Goal: Navigation & Orientation: Find specific page/section

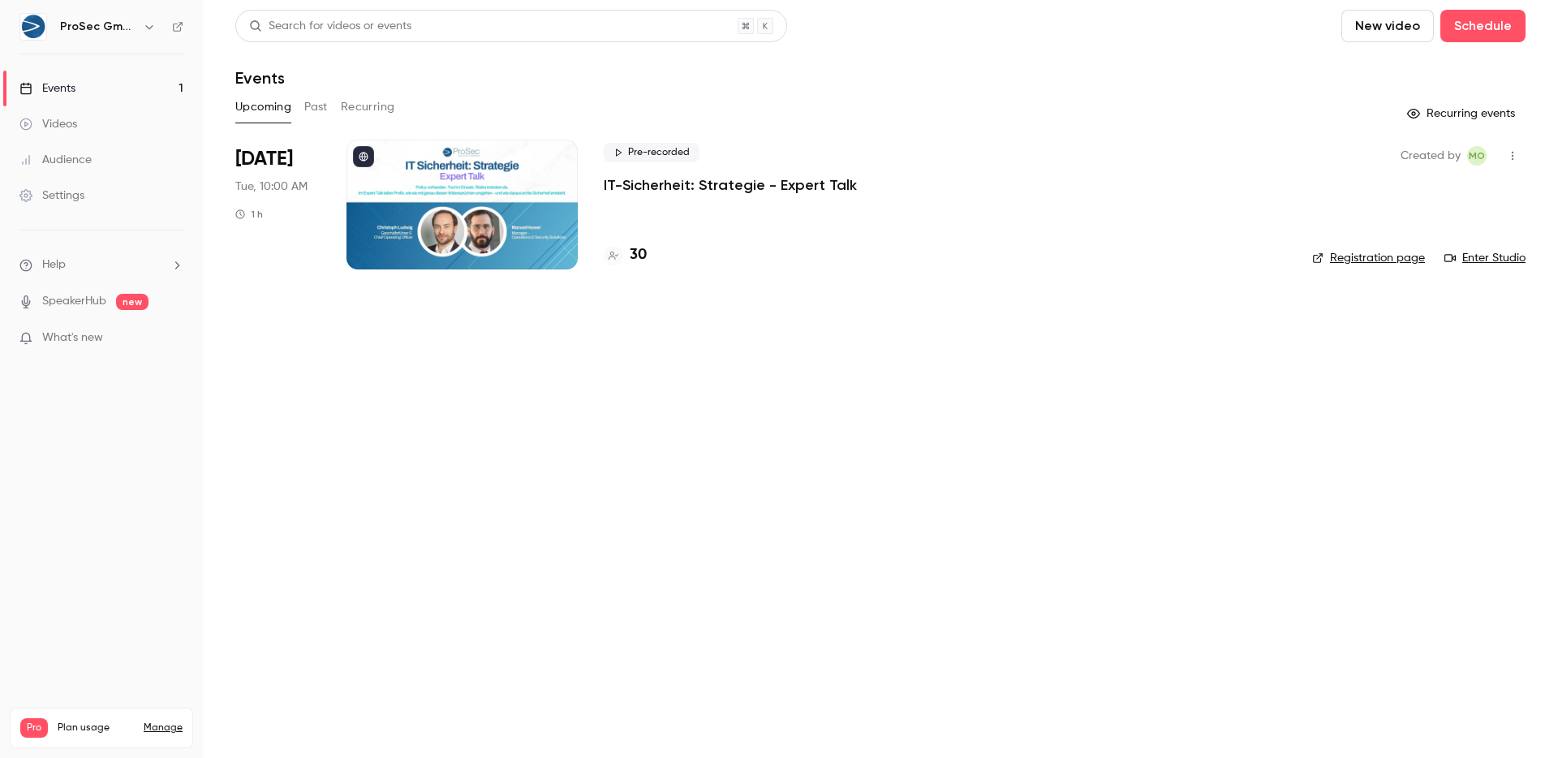
click at [535, 205] on div at bounding box center [461, 205] width 231 height 130
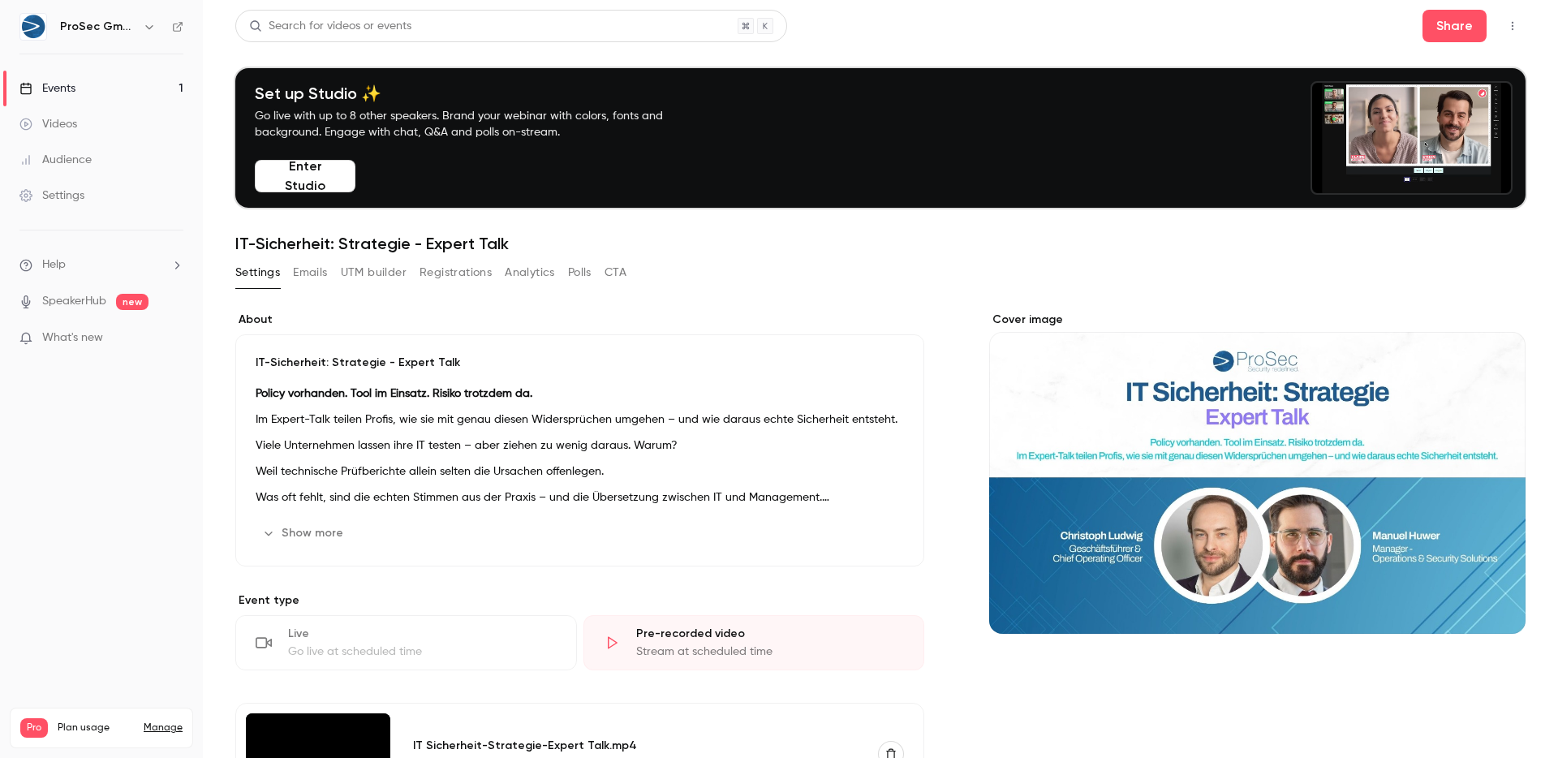
scroll to position [280, 0]
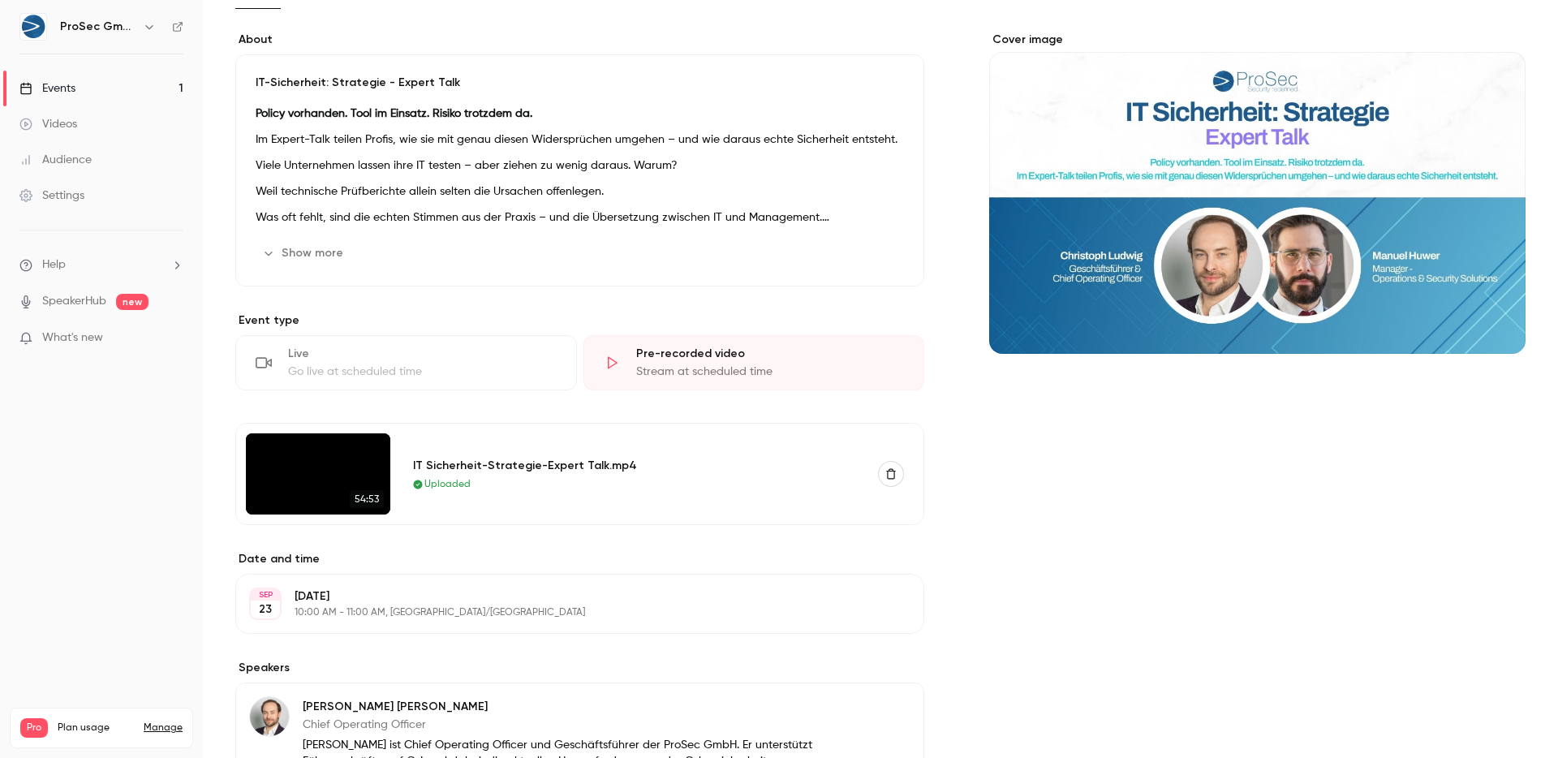
click at [351, 468] on img at bounding box center [318, 473] width 144 height 81
click at [470, 462] on div "IT Sicherheit-Strategie-Expert Talk.mp4" at bounding box center [636, 465] width 446 height 17
click at [282, 479] on img at bounding box center [318, 473] width 144 height 81
click at [271, 473] on div at bounding box center [271, 473] width 0 height 0
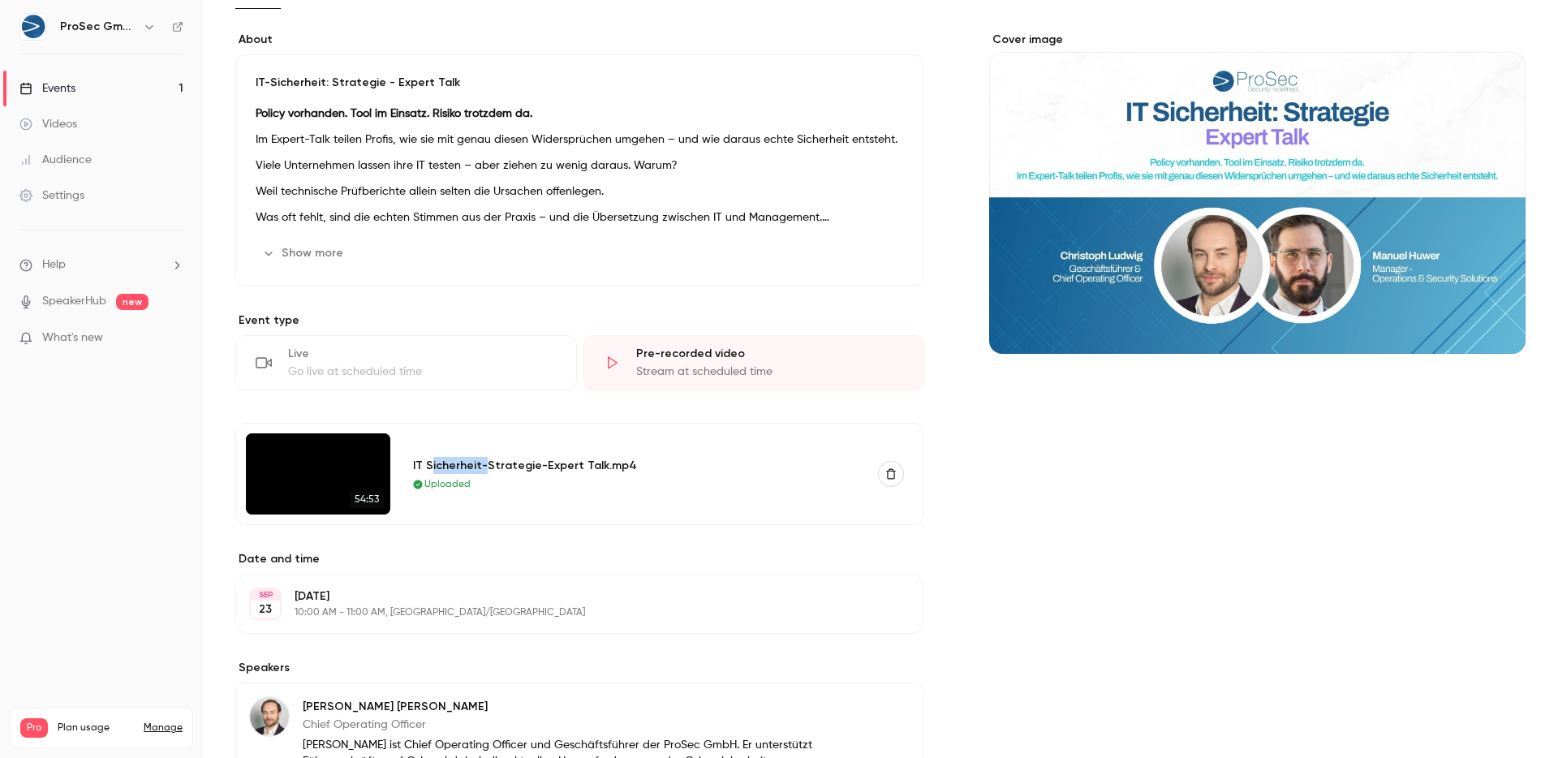
click at [383, 514] on img at bounding box center [318, 473] width 144 height 81
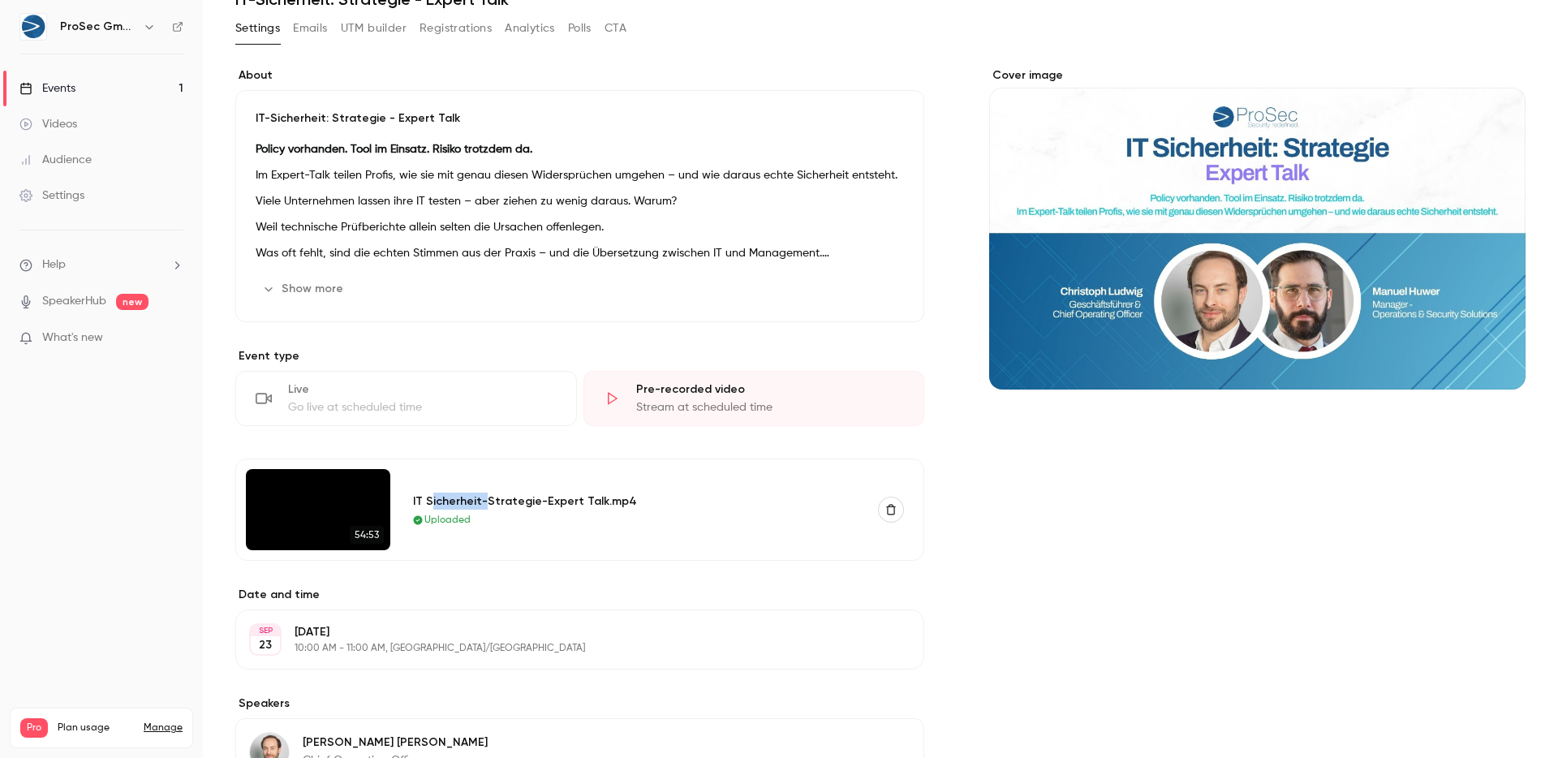
scroll to position [0, 0]
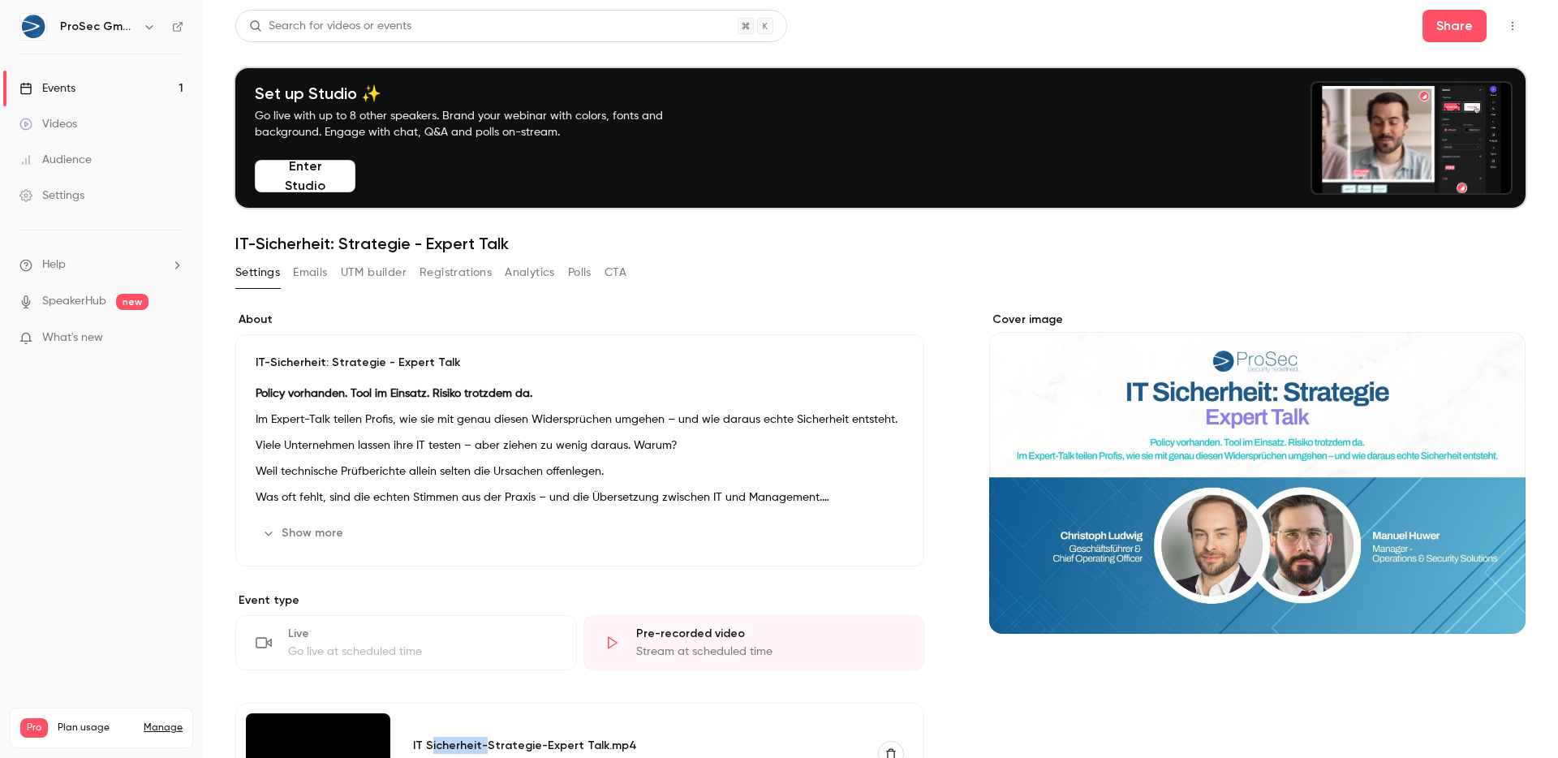
click at [104, 127] on link "Videos" at bounding box center [101, 124] width 203 height 36
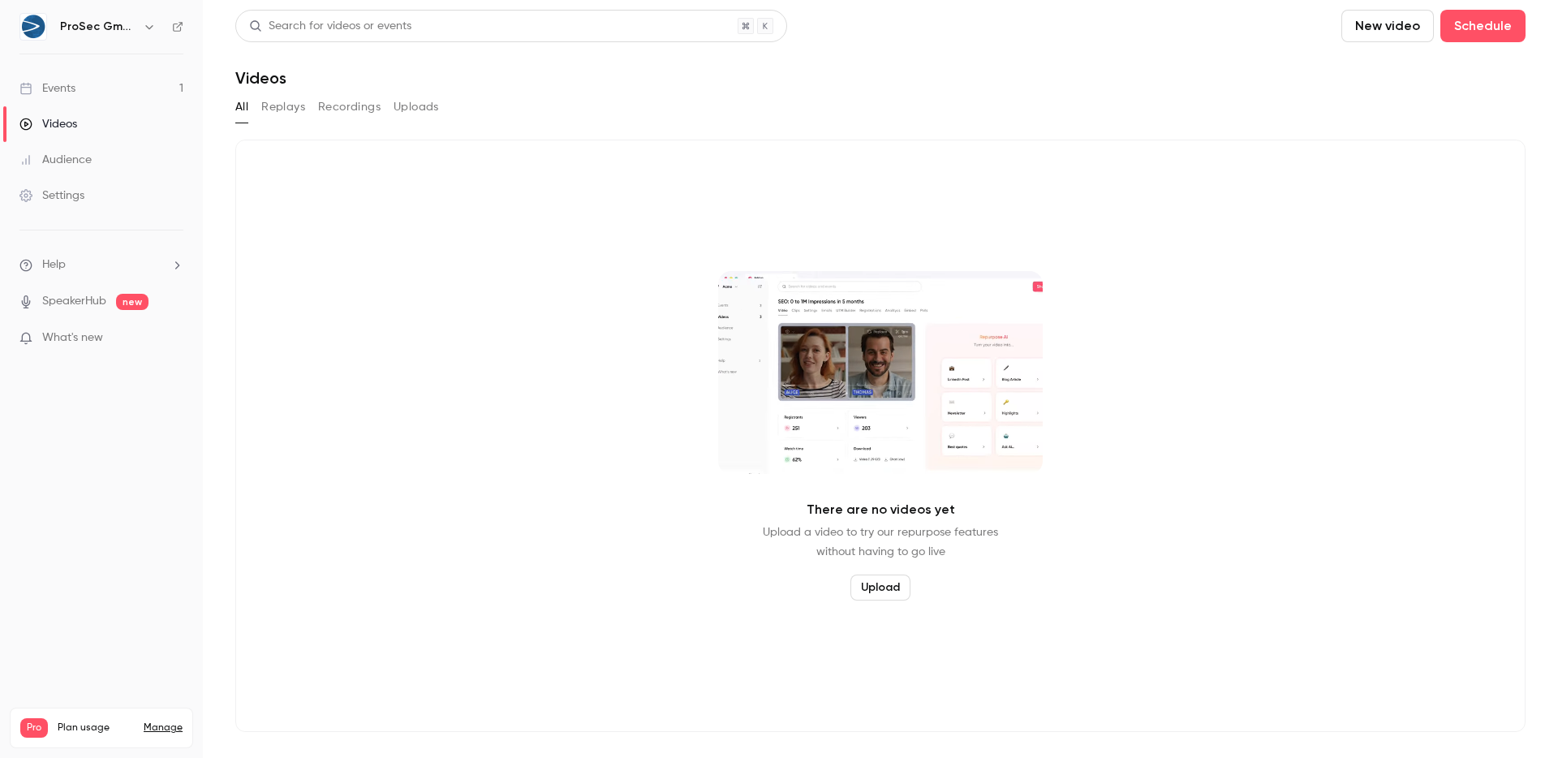
click at [66, 84] on div "Events" at bounding box center [47, 88] width 56 height 16
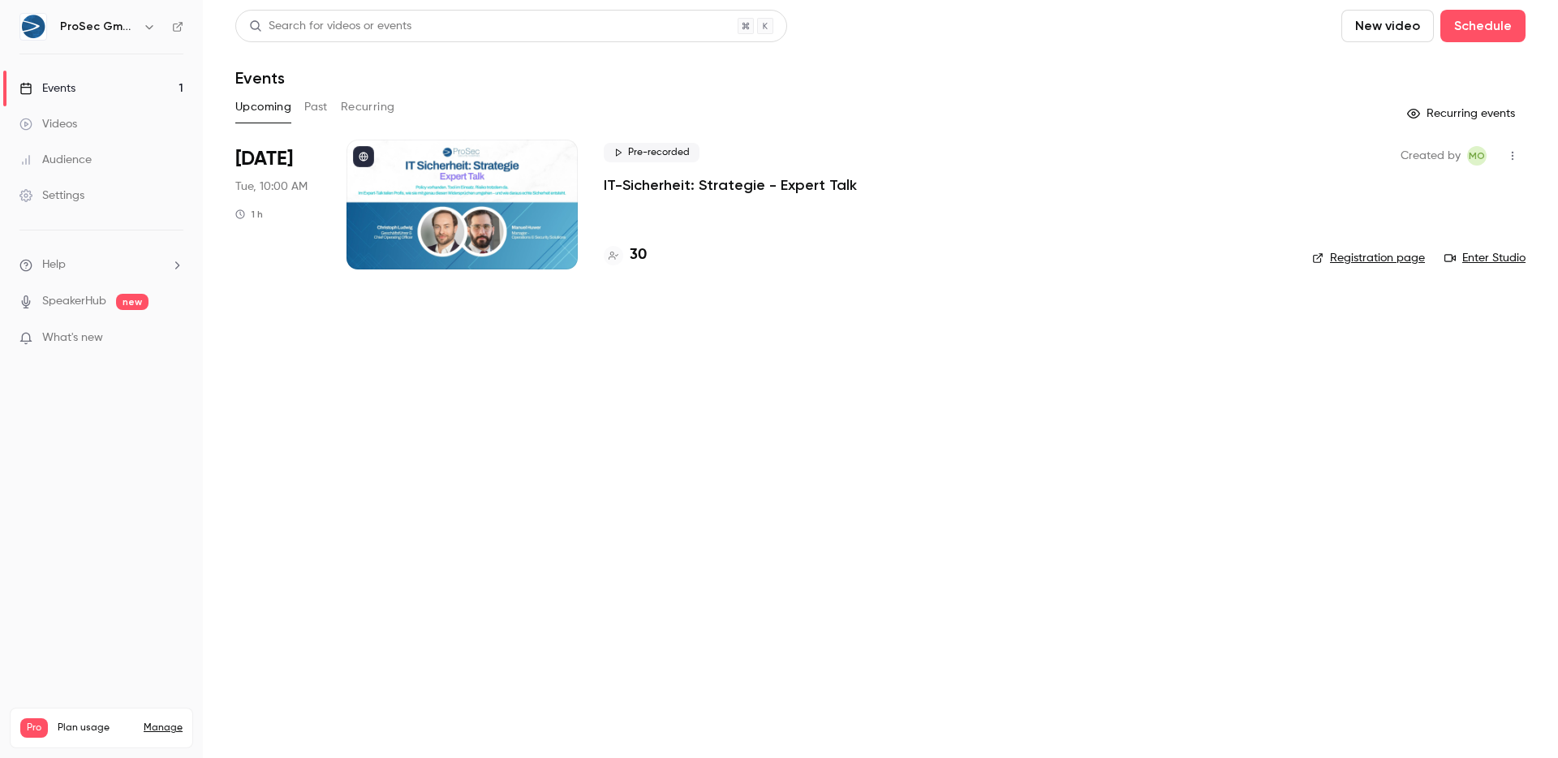
click at [1512, 156] on icon "button" at bounding box center [1512, 156] width 2 height 9
click at [1273, 47] on div at bounding box center [779, 379] width 1558 height 758
click at [528, 209] on div at bounding box center [461, 205] width 231 height 130
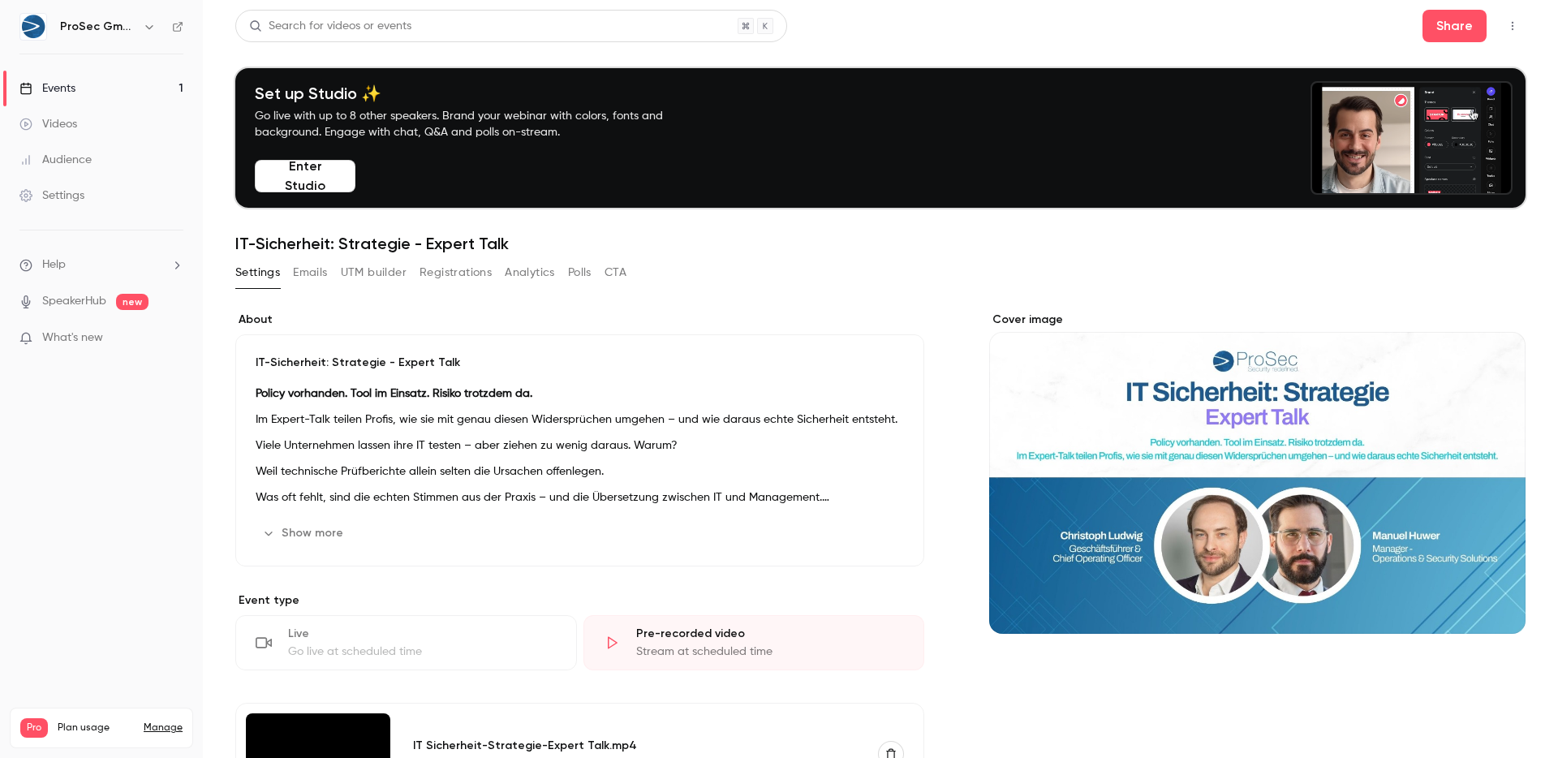
click at [1506, 24] on icon "button" at bounding box center [1512, 25] width 13 height 11
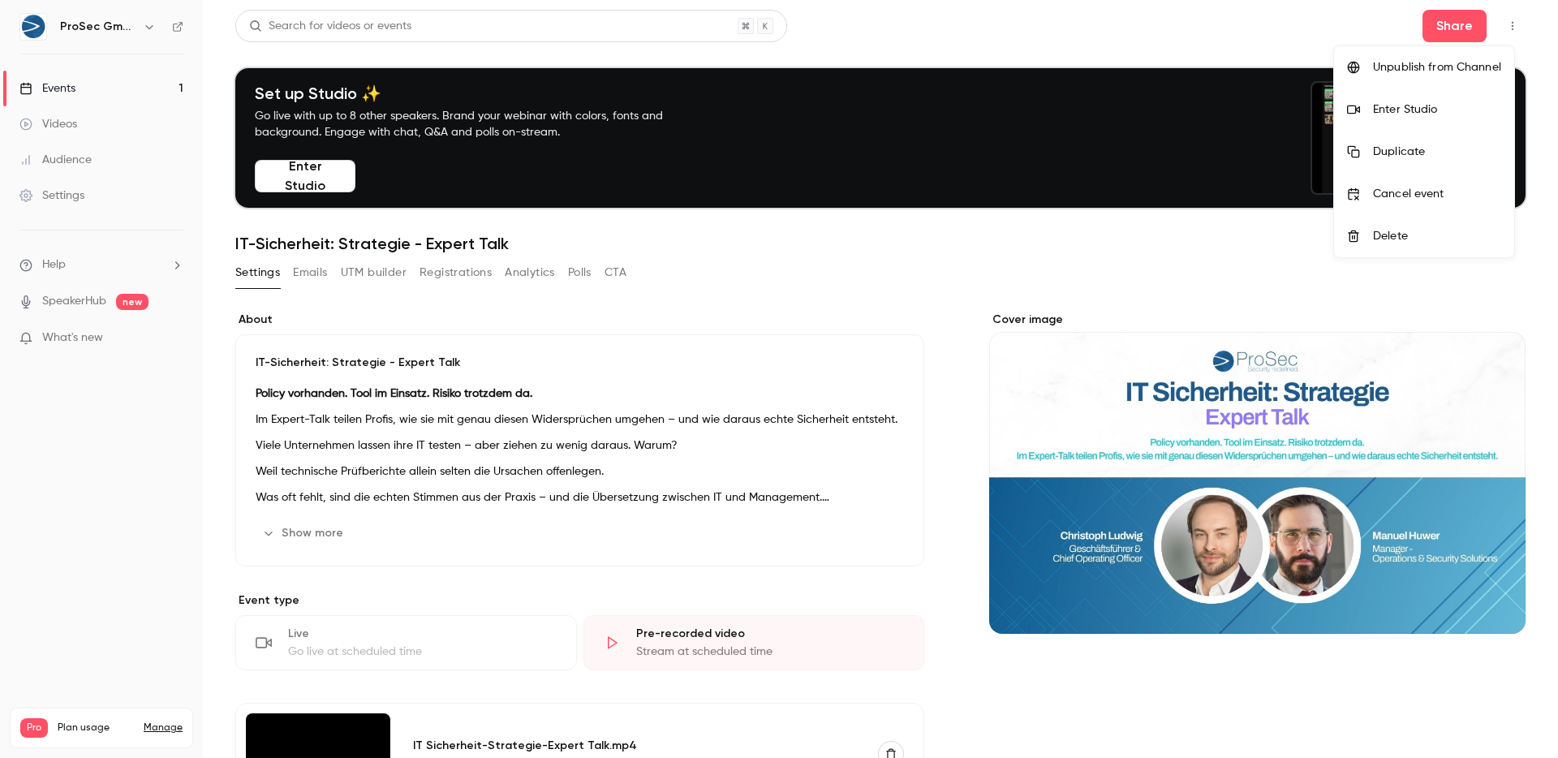
click at [1434, 114] on div "Enter Studio" at bounding box center [1437, 109] width 128 height 16
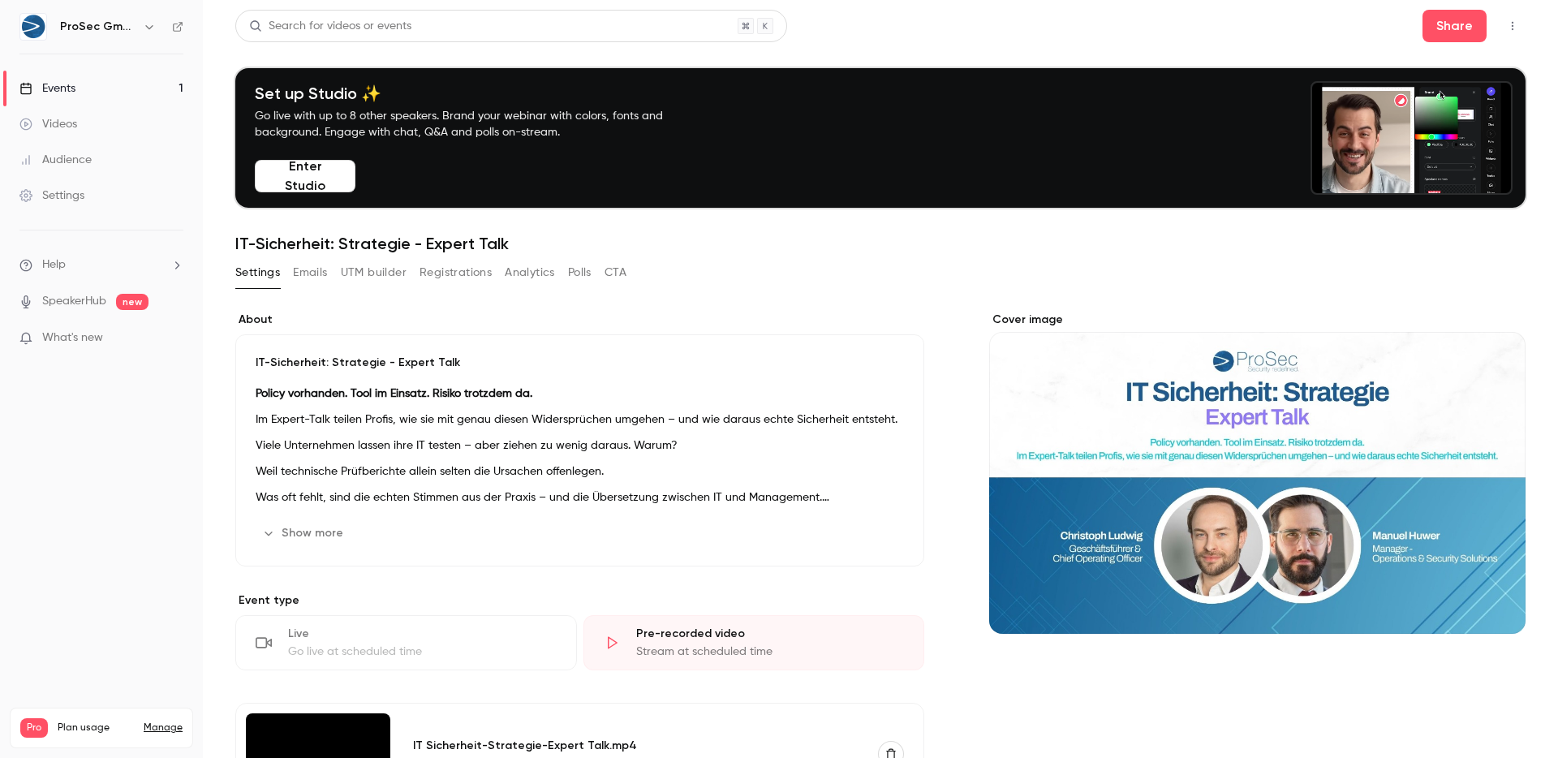
click at [318, 534] on button "Show more" at bounding box center [304, 533] width 97 height 26
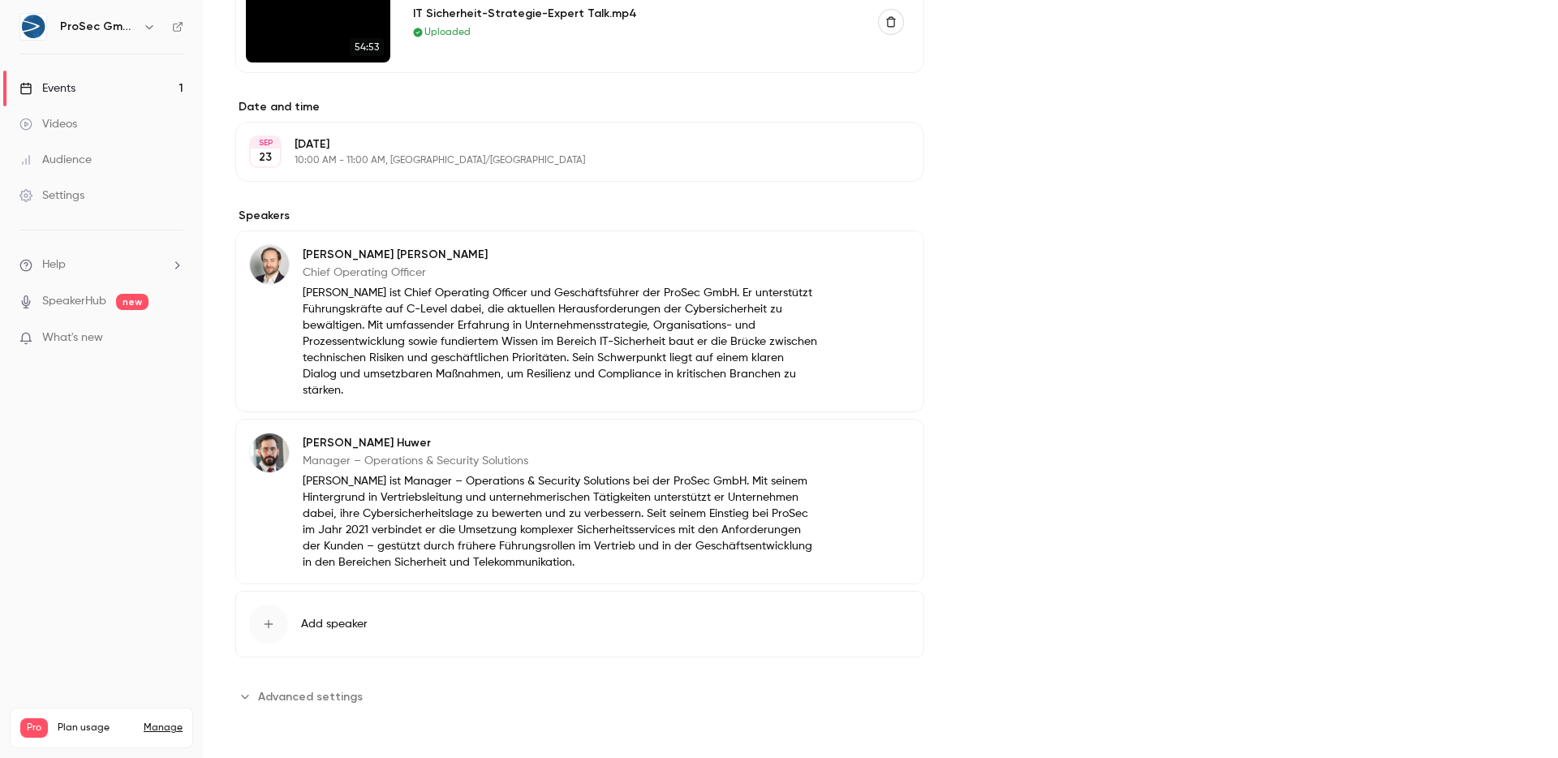
scroll to position [690, 0]
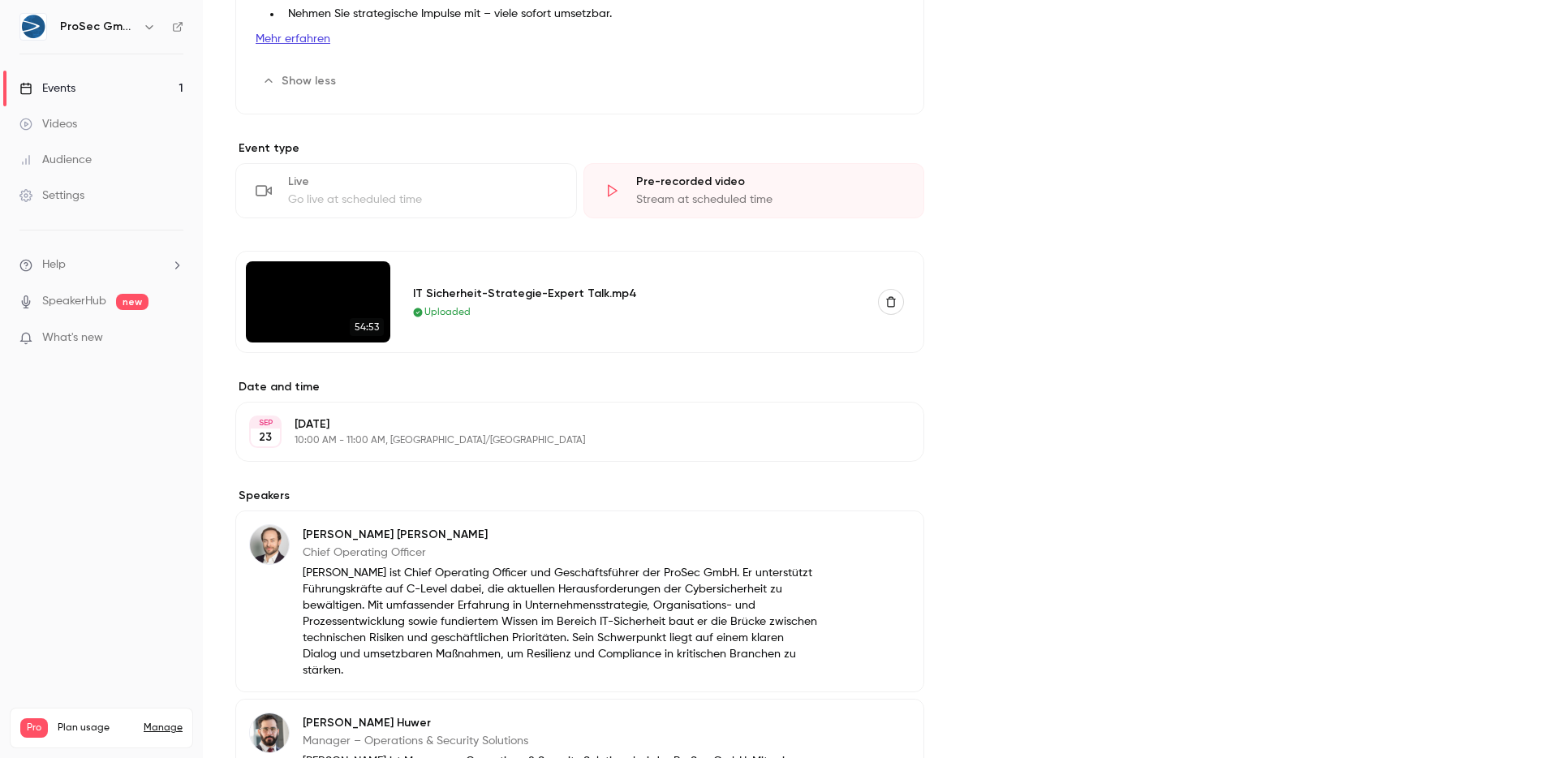
click at [294, 291] on img at bounding box center [318, 301] width 144 height 81
click at [497, 299] on div "IT Sicherheit-Strategie-Expert Talk.mp4" at bounding box center [636, 293] width 446 height 17
click at [357, 303] on img at bounding box center [318, 301] width 144 height 81
click at [346, 301] on div at bounding box center [346, 301] width 0 height 0
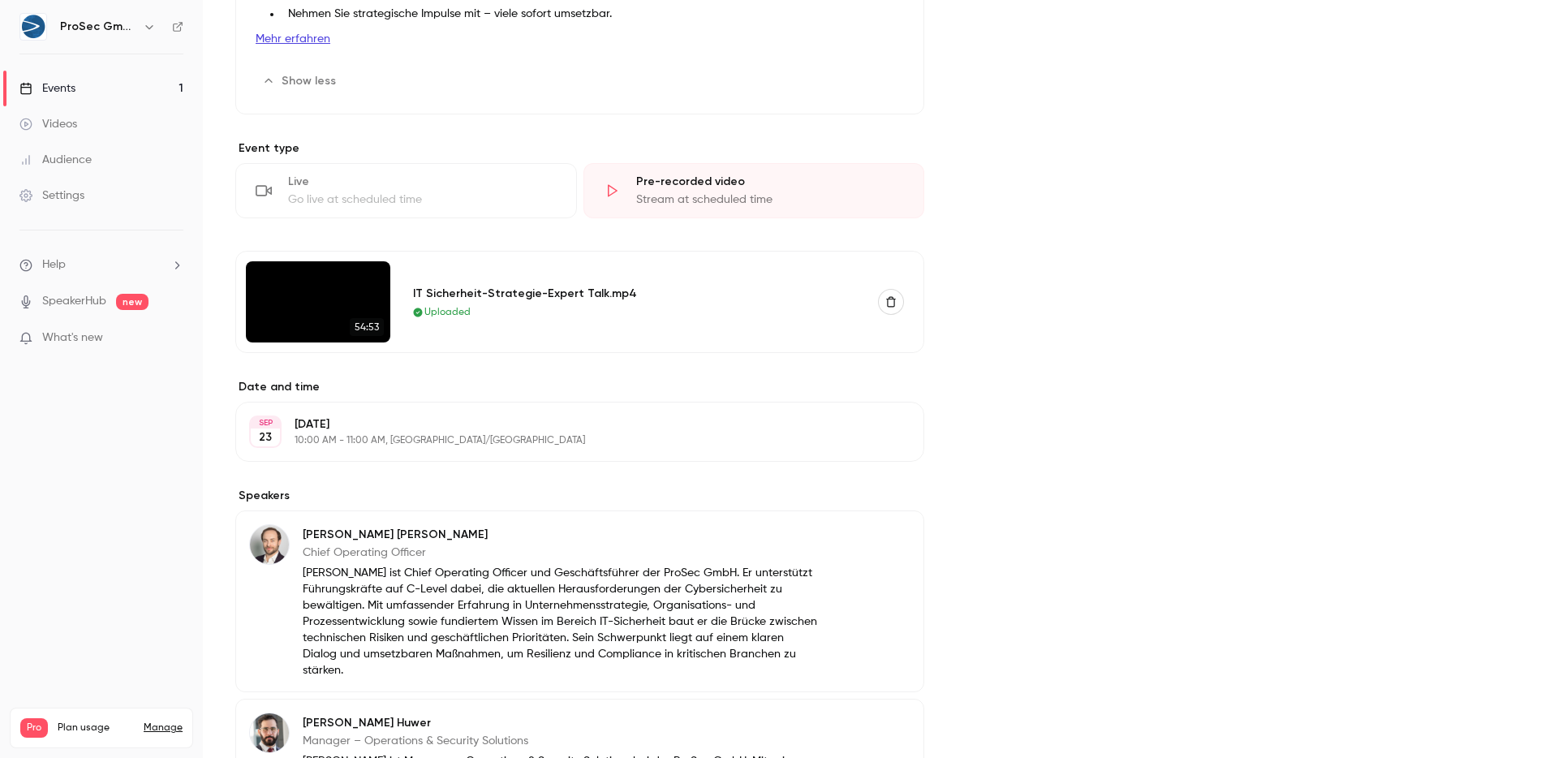
click at [691, 375] on div "About IT-Sicherheit: Strategie - Expert Talk Policy vorhanden. Tool im Einsatz.…" at bounding box center [579, 305] width 689 height 1368
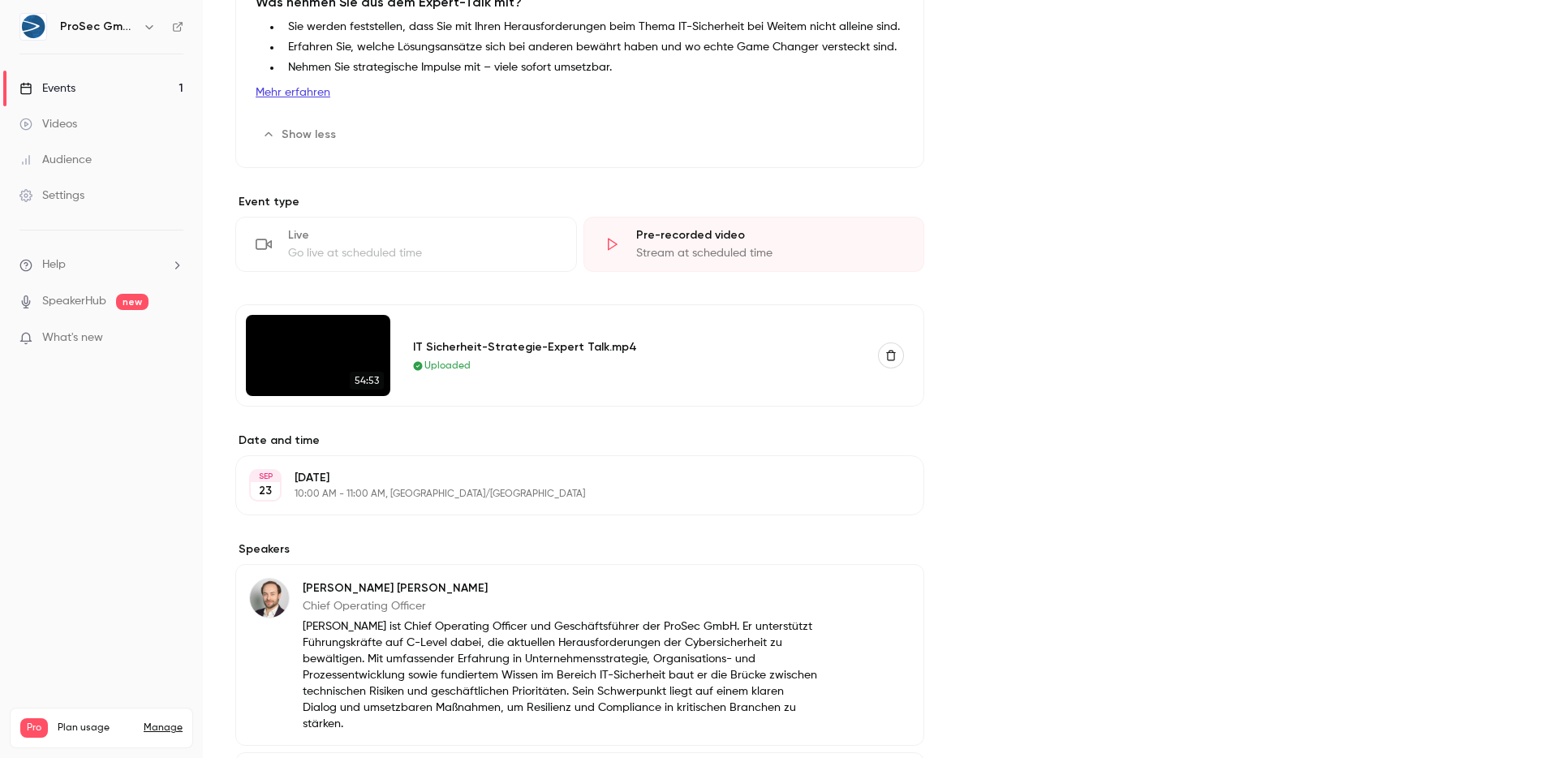
click at [290, 133] on button "Show less" at bounding box center [301, 135] width 90 height 26
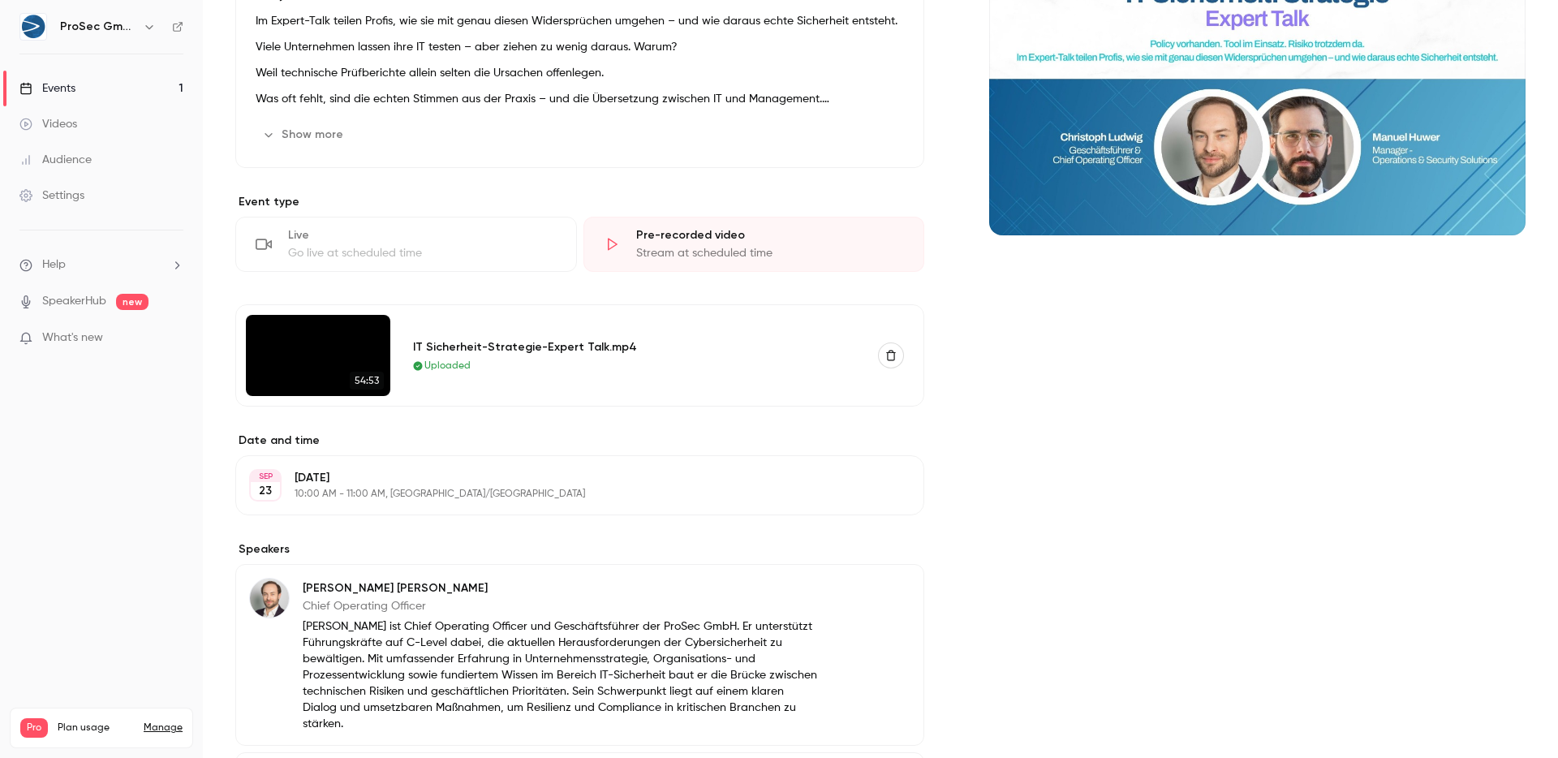
click at [290, 134] on button "Show more" at bounding box center [304, 135] width 97 height 26
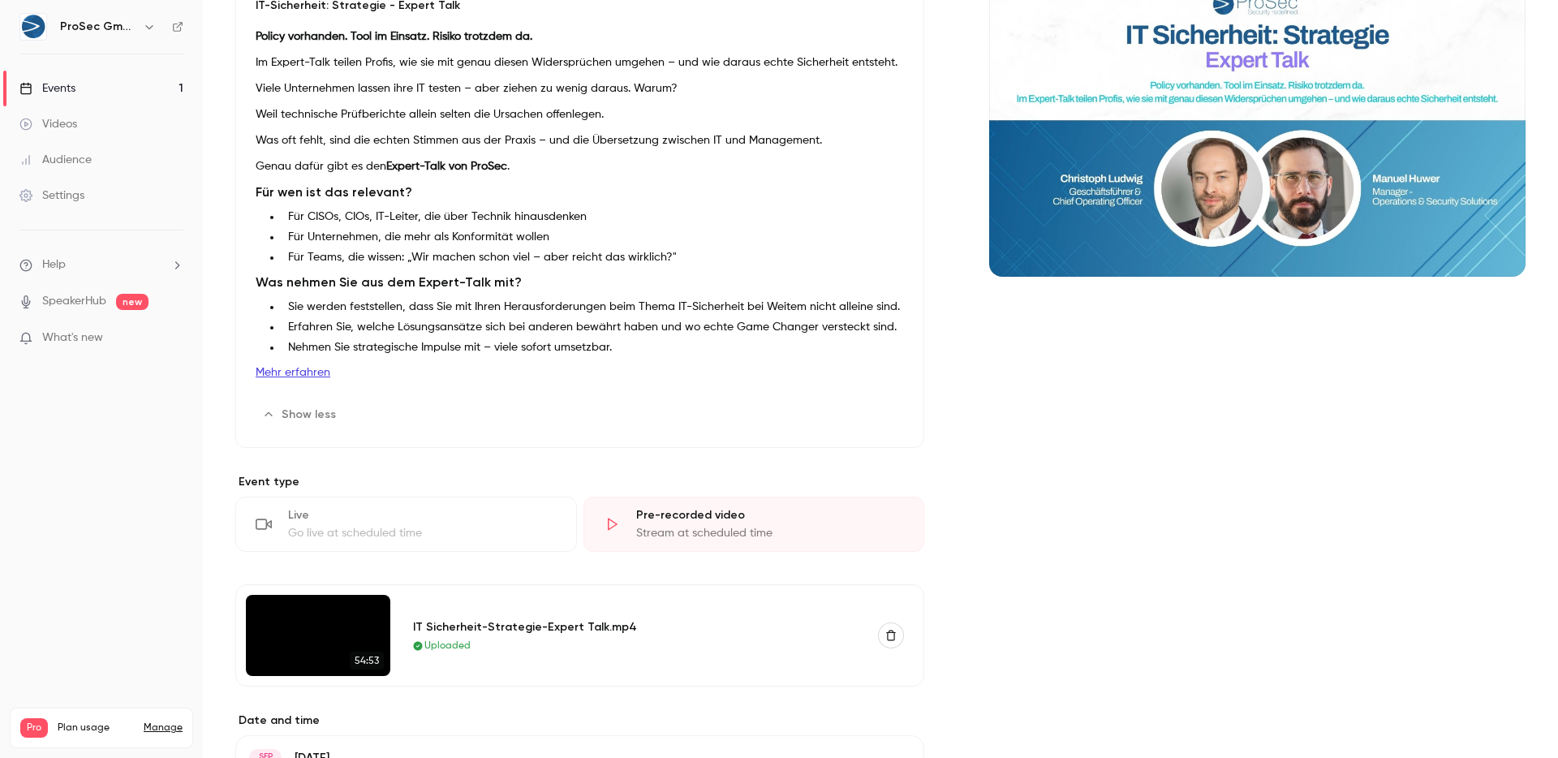
scroll to position [0, 0]
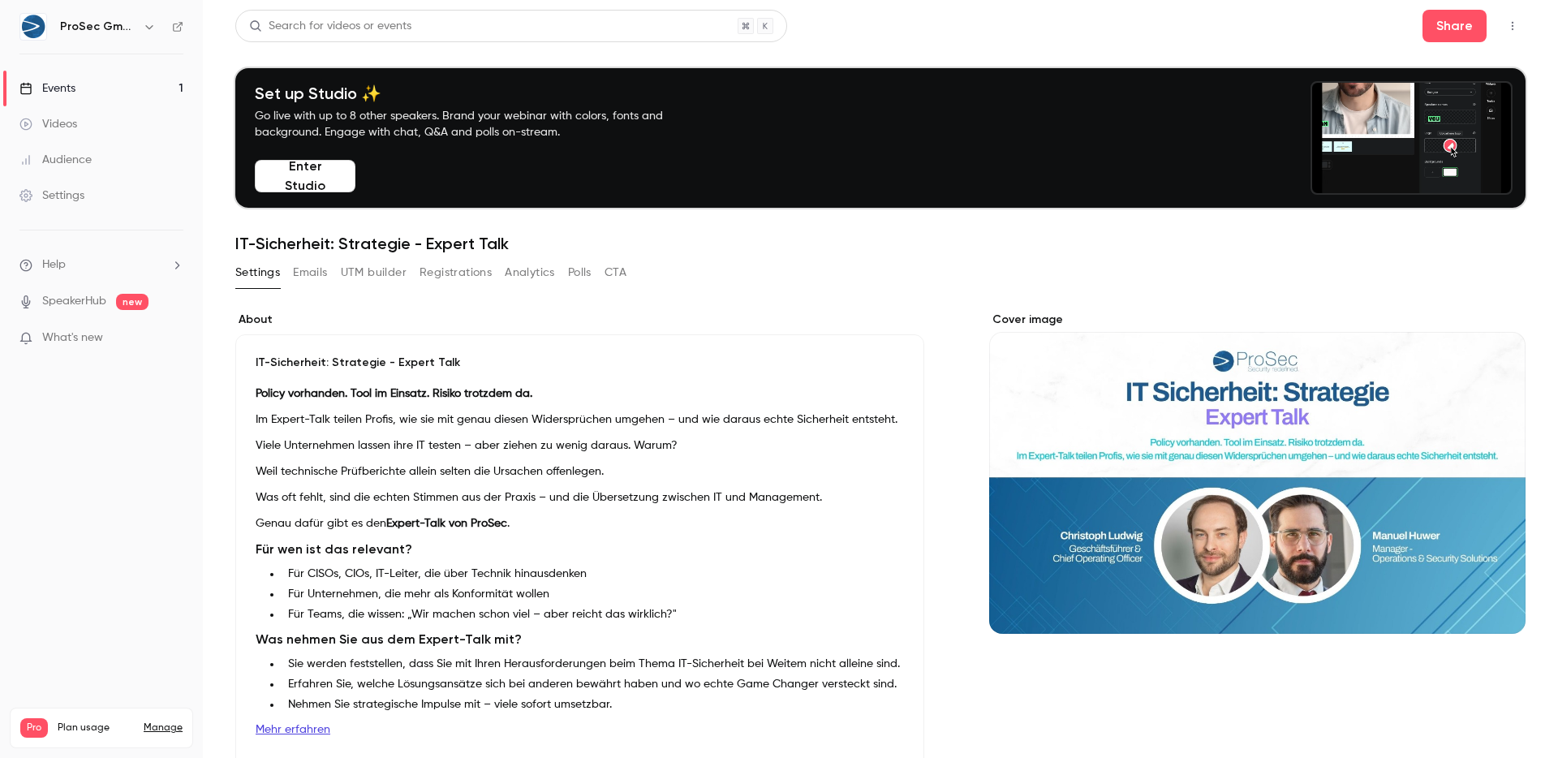
click at [296, 273] on button "Emails" at bounding box center [310, 273] width 34 height 26
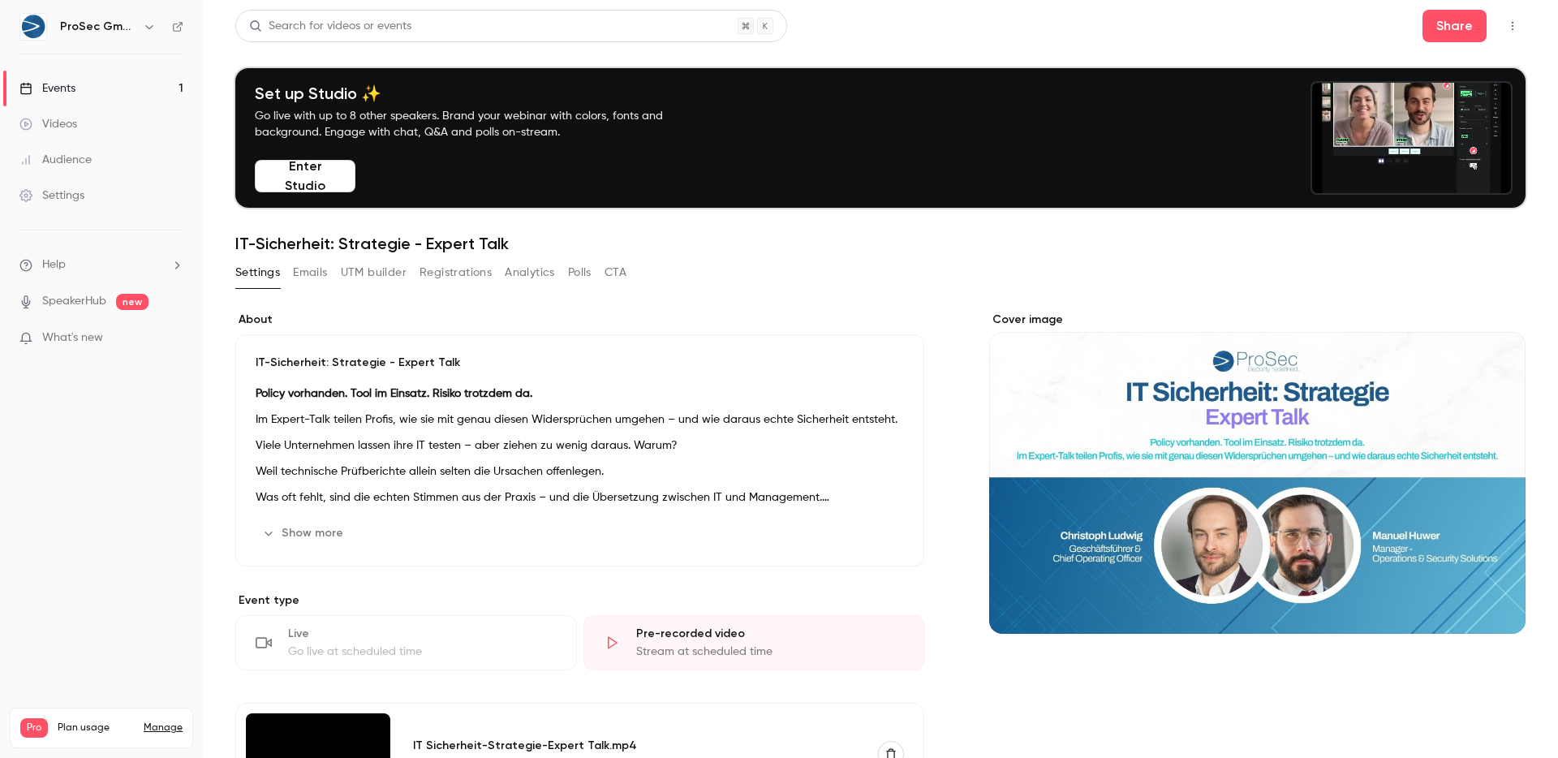
scroll to position [280, 0]
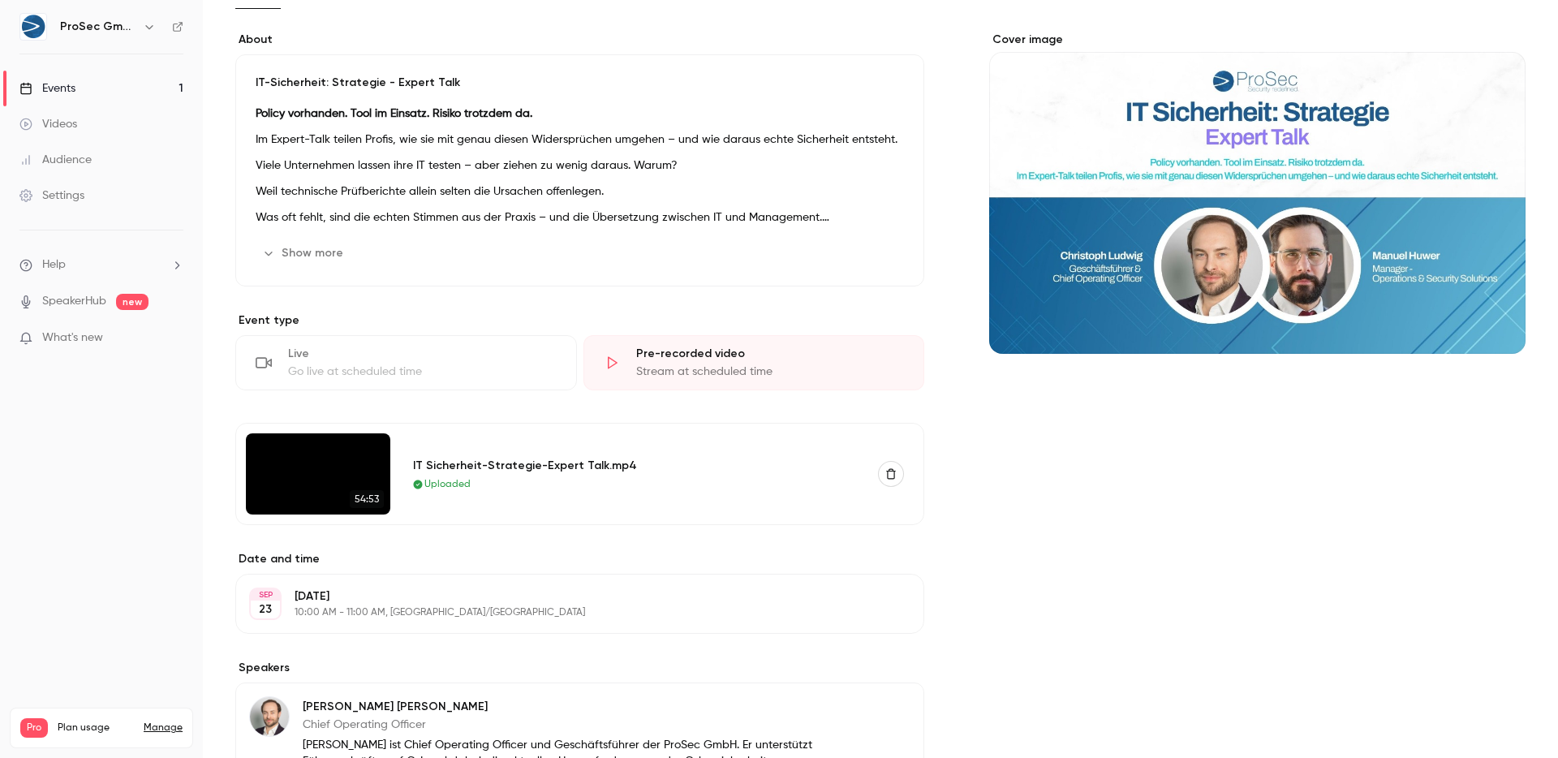
click at [600, 433] on div "IT Sicherheit-Strategie-Expert Talk.mp4 Uploaded" at bounding box center [658, 473] width 511 height 81
click at [333, 461] on img at bounding box center [318, 473] width 144 height 81
click at [423, 458] on div "IT Sicherheit-Strategie-Expert Talk.mp4" at bounding box center [636, 465] width 446 height 17
click at [324, 458] on img at bounding box center [318, 473] width 144 height 81
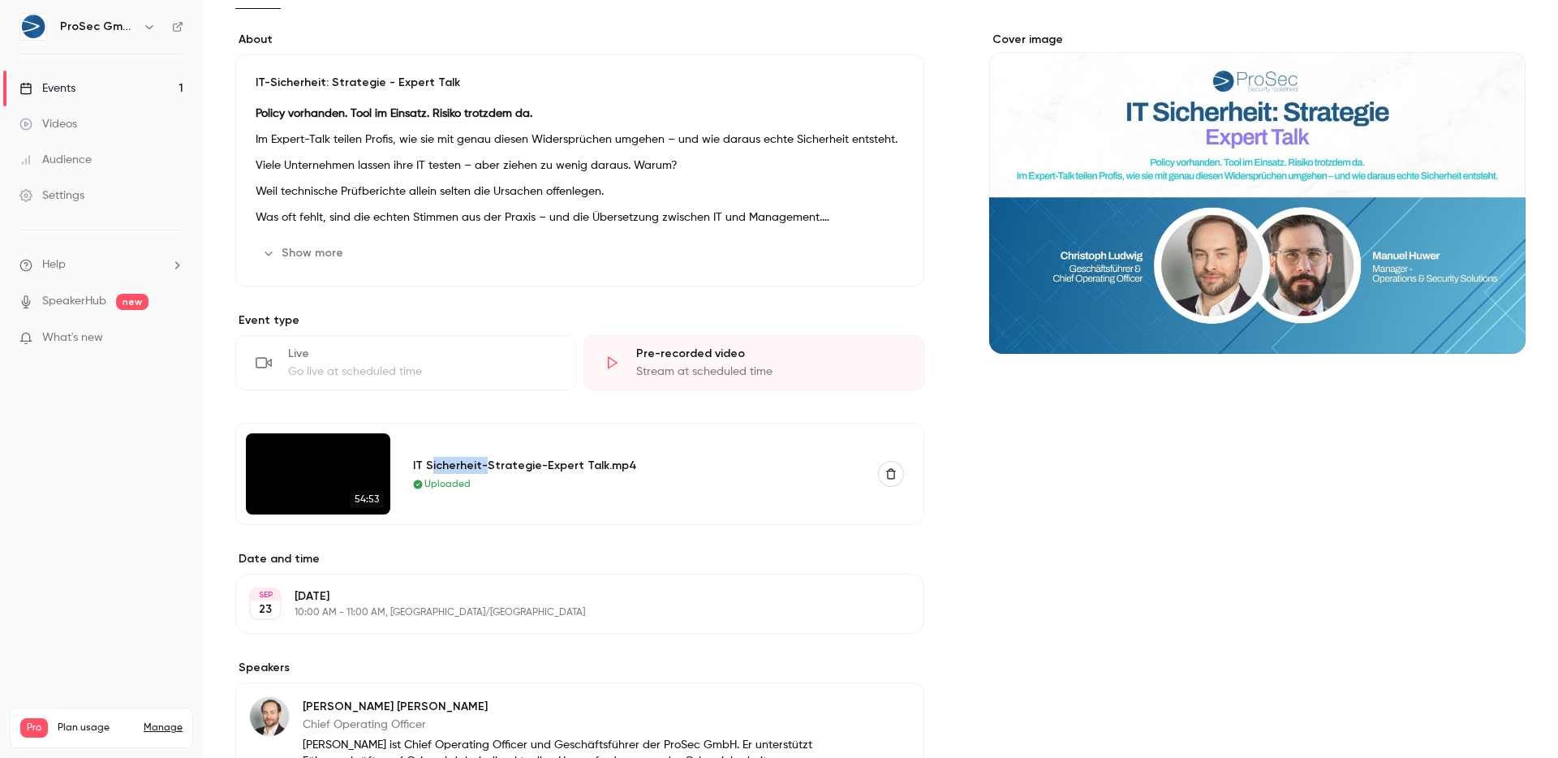
click at [324, 458] on img at bounding box center [318, 473] width 144 height 81
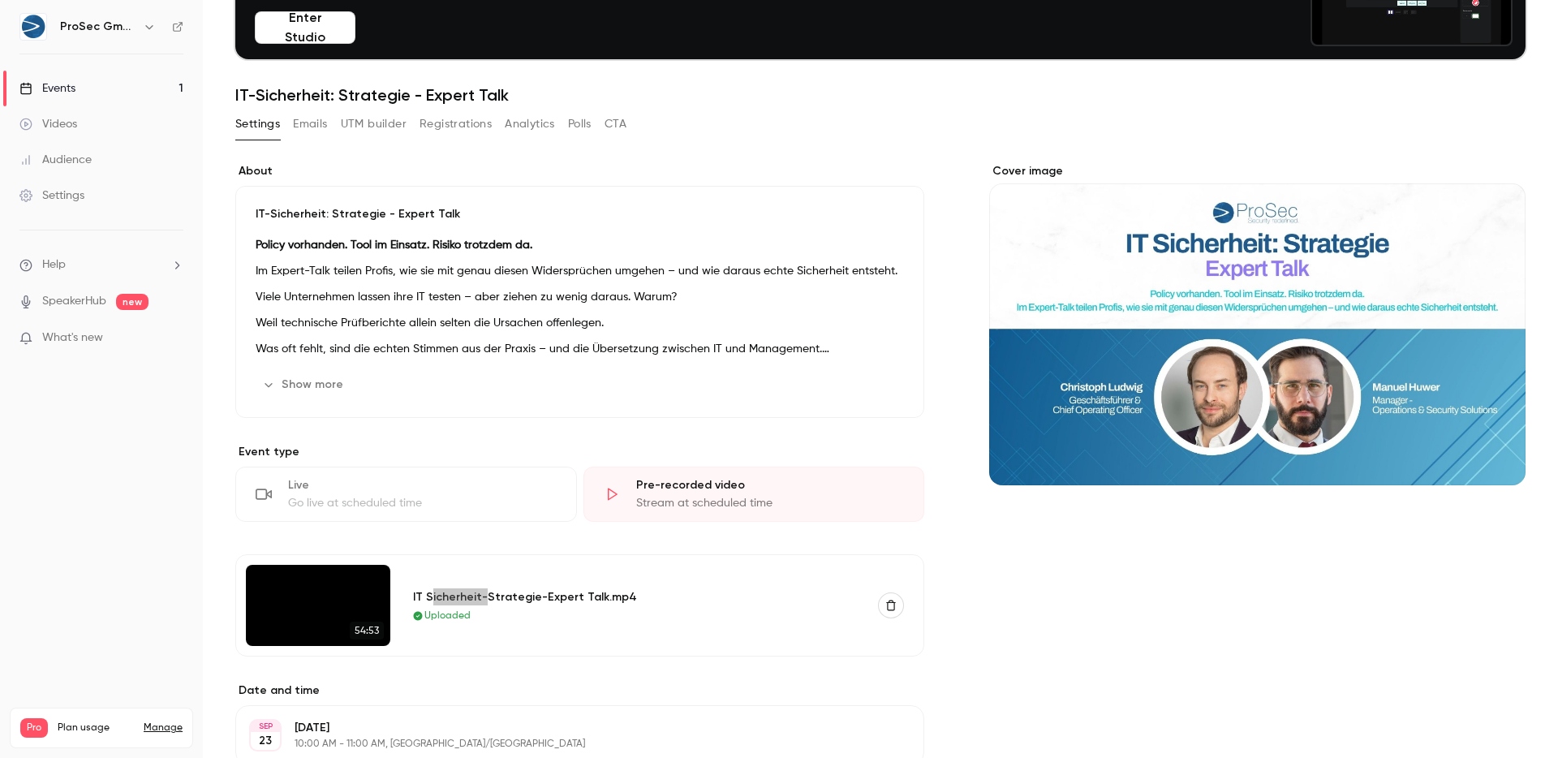
scroll to position [0, 0]
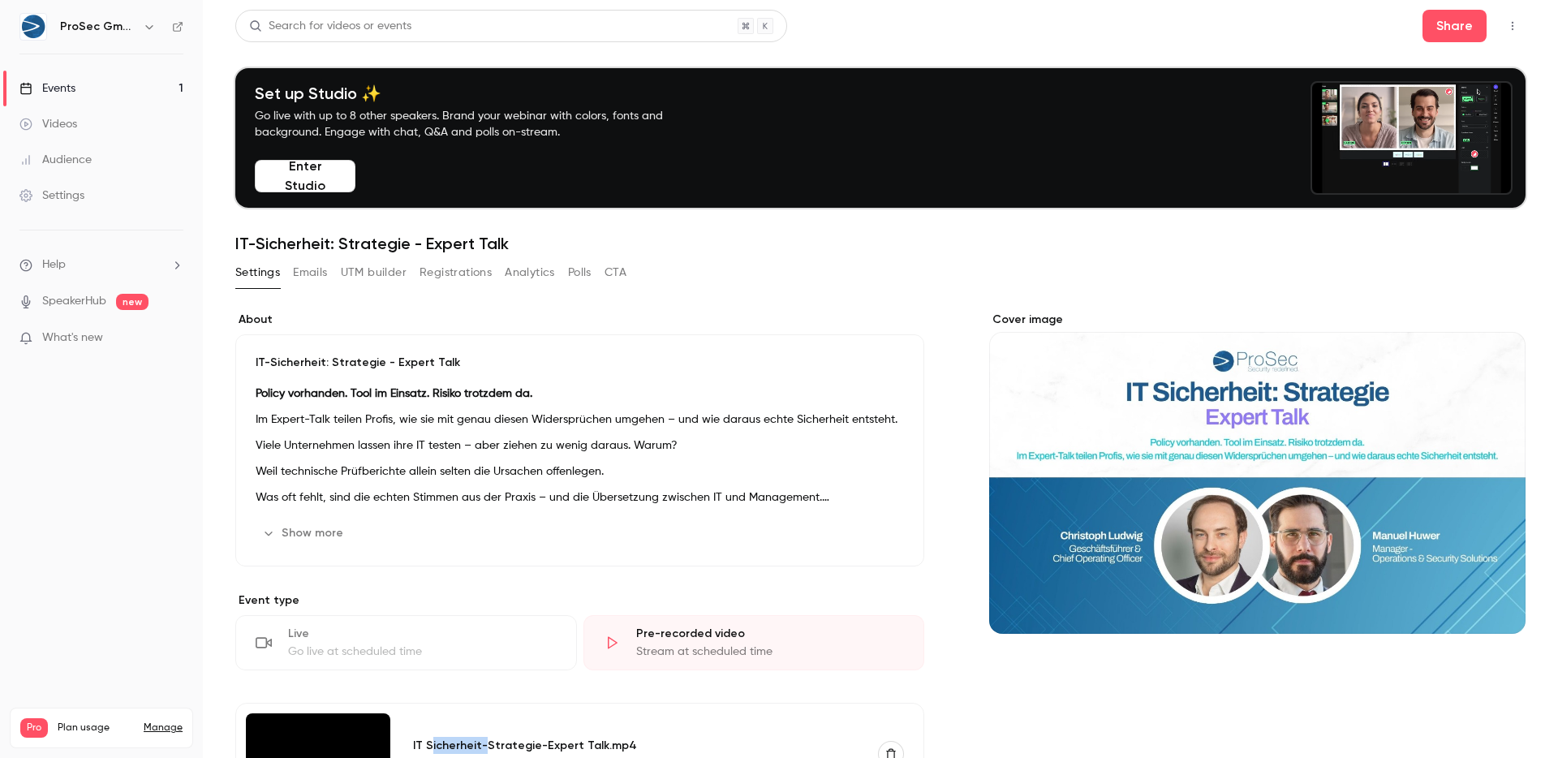
click at [1507, 21] on button "button" at bounding box center [1512, 26] width 26 height 26
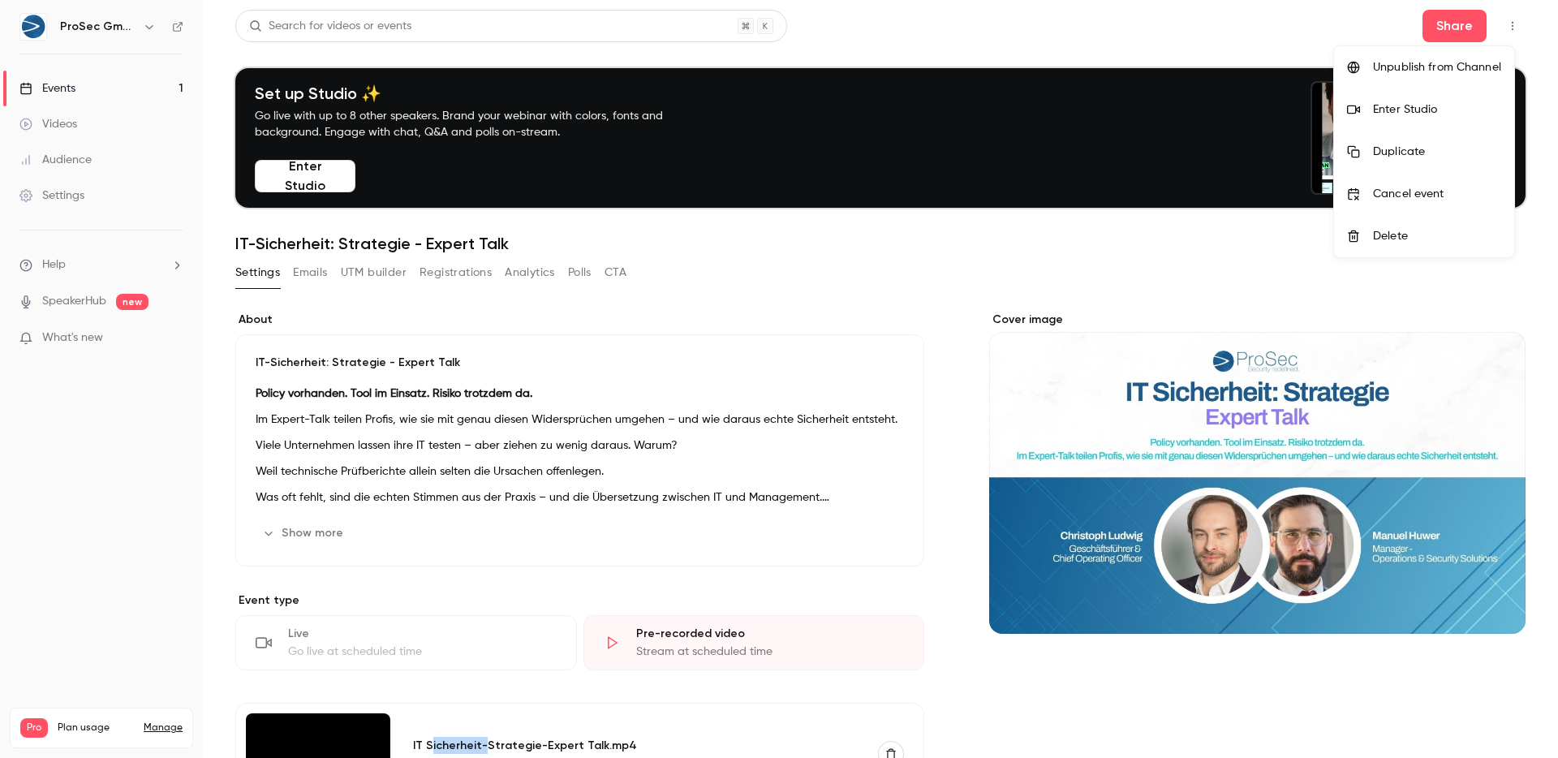
click at [1405, 100] on li "Enter Studio" at bounding box center [1424, 109] width 180 height 42
